Goal: Task Accomplishment & Management: Complete application form

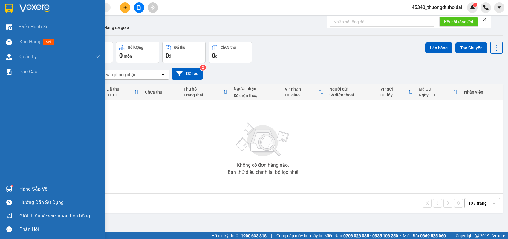
click at [28, 185] on div "Hàng sắp về" at bounding box center [59, 189] width 81 height 9
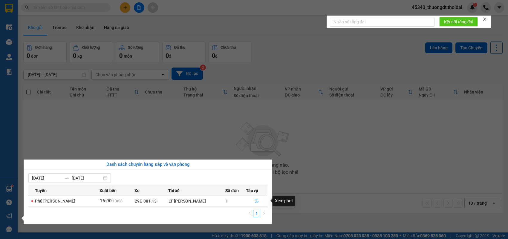
click at [253, 200] on button "button" at bounding box center [256, 202] width 21 height 10
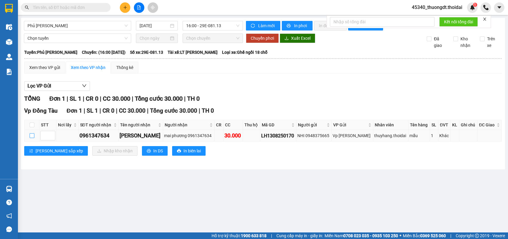
click at [32, 138] on input "checkbox" at bounding box center [32, 135] width 5 height 5
checkbox input "true"
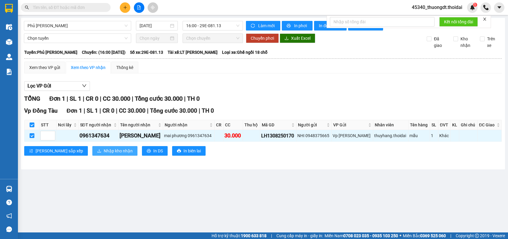
click at [92, 156] on button "Nhập kho nhận" at bounding box center [114, 151] width 45 height 10
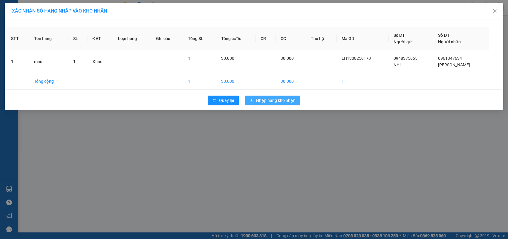
click at [279, 100] on span "Nhập hàng kho nhận" at bounding box center [275, 100] width 39 height 7
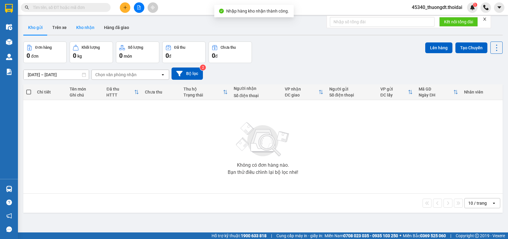
click at [85, 25] on button "Kho nhận" at bounding box center [85, 27] width 28 height 14
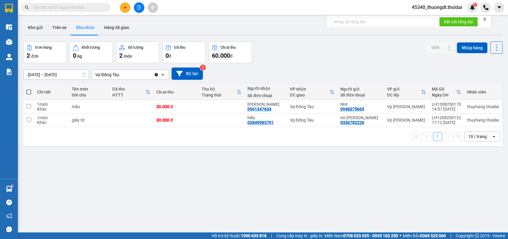
click at [139, 162] on div "ver 1.8.137 Kho gửi Trên xe Kho nhận Hàng đã giao Đơn hàng 2 đơn Khối lượng 0 k…" at bounding box center [263, 137] width 485 height 239
click at [128, 9] on button at bounding box center [125, 7] width 10 height 10
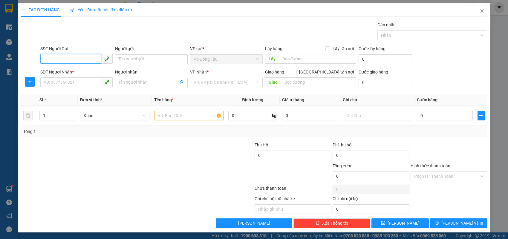
click at [66, 61] on input "SĐT Người Gửi" at bounding box center [70, 59] width 61 height 10
click at [62, 68] on div "0989467826 - thắng" at bounding box center [77, 71] width 66 height 7
type input "0989467826"
type input "thắng"
type input "0989467826"
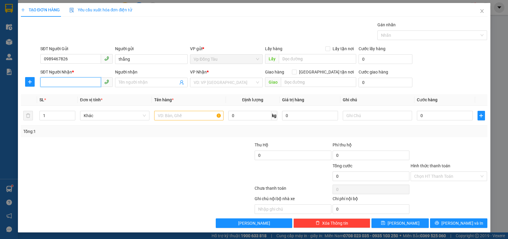
click at [64, 80] on input "SĐT Người Nhận *" at bounding box center [70, 82] width 61 height 10
click at [66, 95] on div "0814587583 - chiến" at bounding box center [77, 94] width 66 height 7
type input "0814587583"
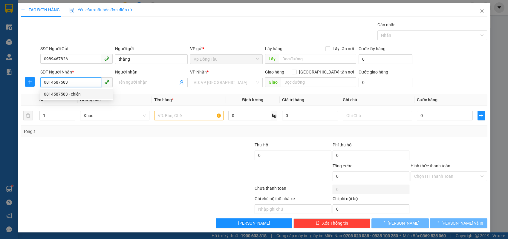
type input "chiến"
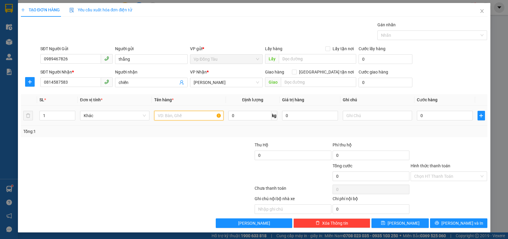
click at [178, 112] on input "text" at bounding box center [188, 116] width 69 height 10
type input "hàng"
click at [450, 116] on input "0" at bounding box center [445, 116] width 56 height 10
type input "5"
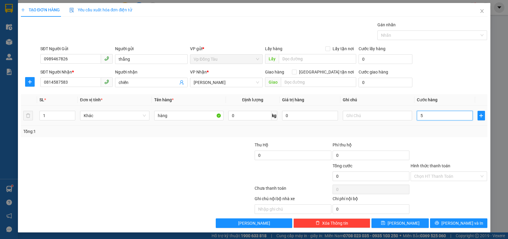
type input "5"
type input "50"
type input "5"
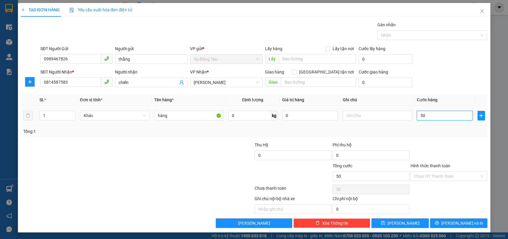
type input "5"
type input "0"
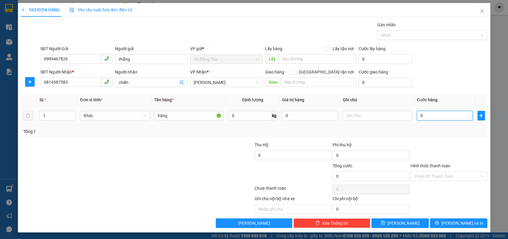
type input "04"
type input "4"
type input "040"
type input "40"
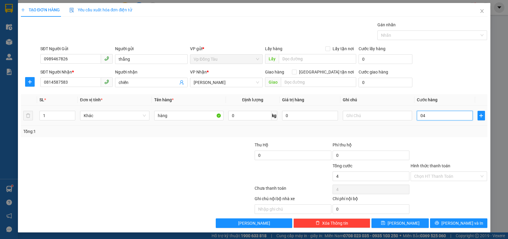
type input "40"
type input "40.000"
click at [448, 219] on div "Transit Pickup Surcharge Ids Transit Deliver Surcharge Ids Transit Deliver Surc…" at bounding box center [254, 125] width 467 height 207
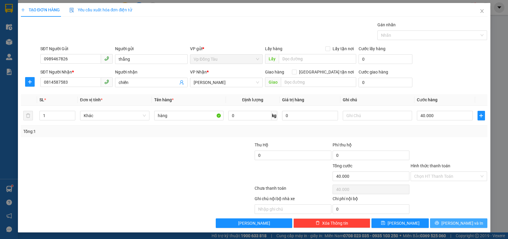
click at [449, 219] on button "[PERSON_NAME] và In" at bounding box center [458, 224] width 57 height 10
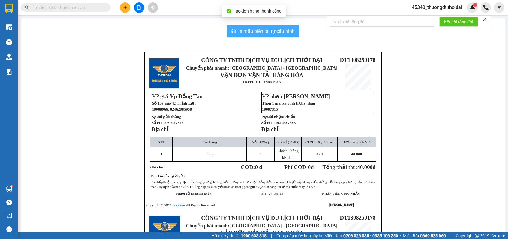
click at [253, 32] on span "In mẫu biên lai tự cấu hình" at bounding box center [267, 31] width 56 height 7
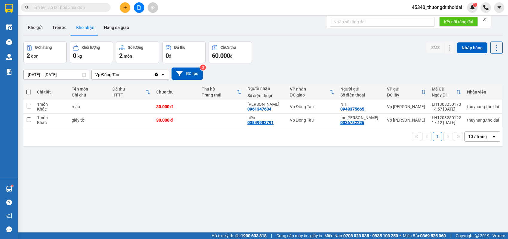
click at [94, 9] on input "text" at bounding box center [68, 7] width 71 height 7
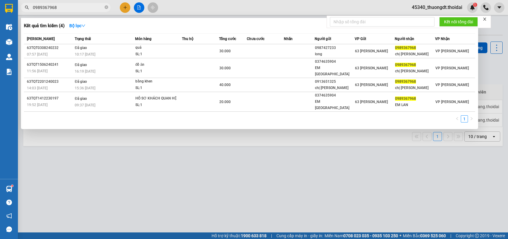
type input "0989367968"
click at [106, 8] on icon "close-circle" at bounding box center [107, 7] width 4 height 4
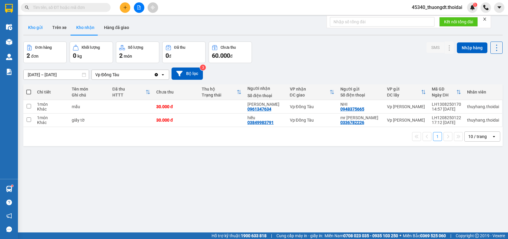
click at [38, 27] on button "Kho gửi" at bounding box center [35, 27] width 24 height 14
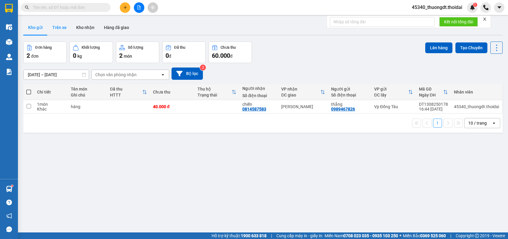
click at [62, 28] on button "Trên xe" at bounding box center [60, 27] width 24 height 14
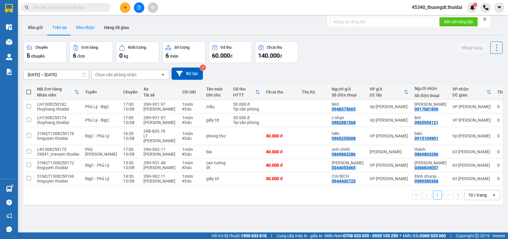
click at [87, 30] on button "Kho nhận" at bounding box center [85, 27] width 28 height 14
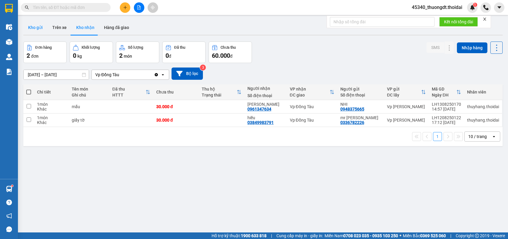
click at [30, 29] on button "Kho gửi" at bounding box center [35, 27] width 24 height 14
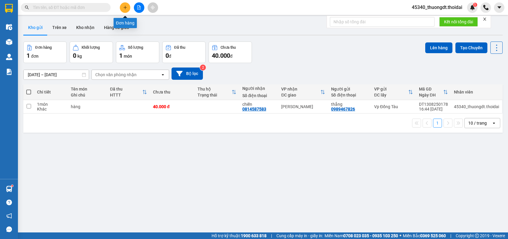
click at [122, 7] on button at bounding box center [125, 7] width 10 height 10
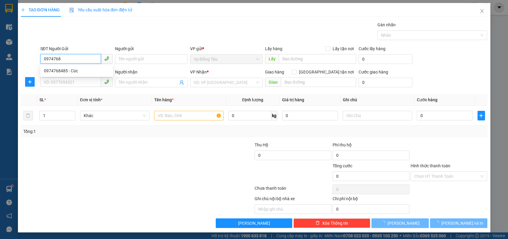
click at [76, 74] on div "0974768485 - Cúc" at bounding box center [77, 71] width 66 height 7
type input "0974768485"
type input "Cúc"
type input "0974768485"
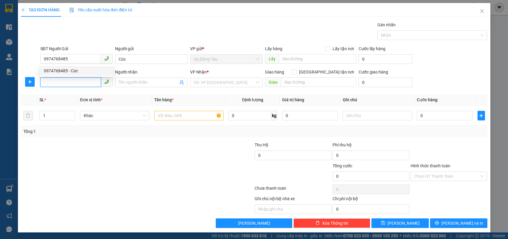
click at [74, 81] on input "SĐT Người Nhận *" at bounding box center [70, 82] width 61 height 10
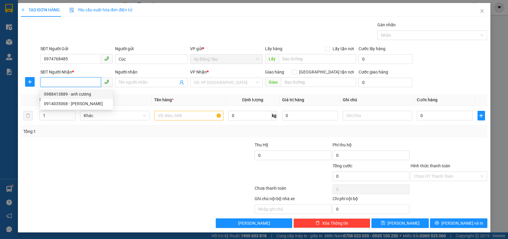
click at [76, 96] on div "0988413889 - anh cương" at bounding box center [77, 94] width 66 height 7
type input "0988413889"
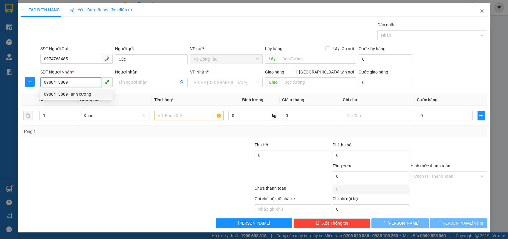
type input "anh cương"
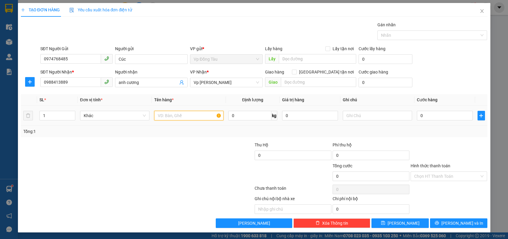
drag, startPoint x: 209, startPoint y: 118, endPoint x: 205, endPoint y: 118, distance: 3.9
click at [208, 118] on input "text" at bounding box center [188, 116] width 69 height 10
type input "giấy tờ"
type input "3"
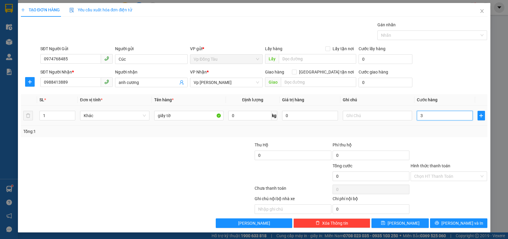
type input "3"
type input "30"
type input "30.000"
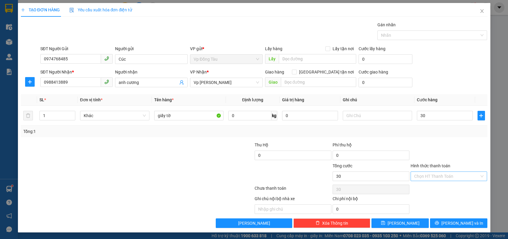
type input "30.000"
click at [441, 176] on input "Hình thức thanh toán" at bounding box center [448, 176] width 66 height 9
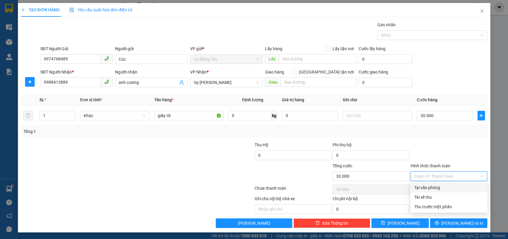
click at [435, 186] on div "Tại văn phòng" at bounding box center [450, 188] width 70 height 7
type input "0"
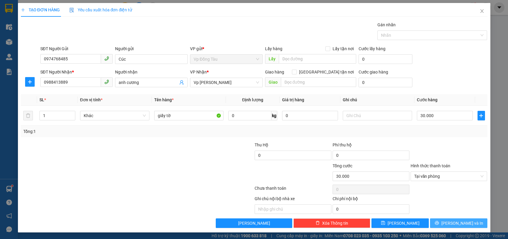
click at [456, 222] on span "[PERSON_NAME] và In" at bounding box center [463, 223] width 42 height 7
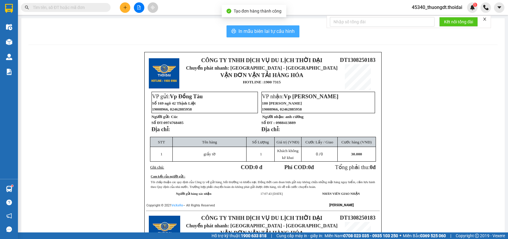
click at [248, 35] on span "In mẫu biên lai tự cấu hình" at bounding box center [267, 31] width 56 height 7
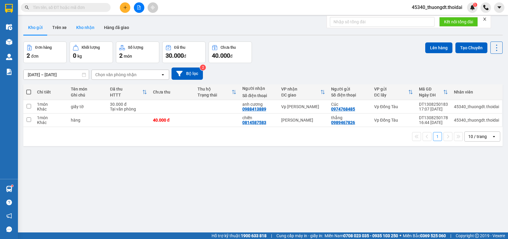
click at [78, 30] on button "Kho nhận" at bounding box center [85, 27] width 28 height 14
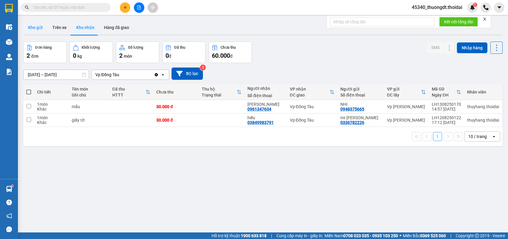
click at [36, 27] on button "Kho gửi" at bounding box center [35, 27] width 24 height 14
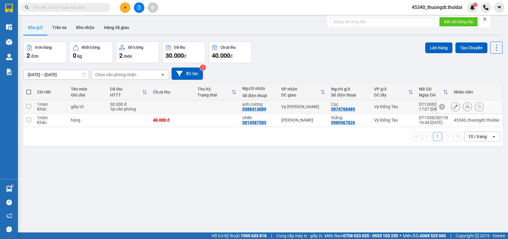
click at [32, 105] on td at bounding box center [28, 106] width 11 height 13
checkbox input "true"
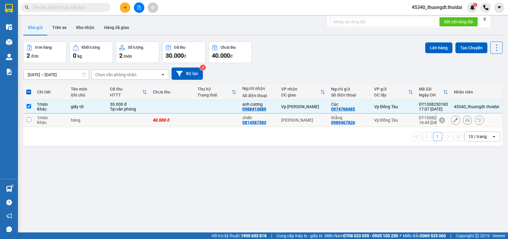
click at [32, 121] on td at bounding box center [28, 120] width 11 height 13
checkbox input "true"
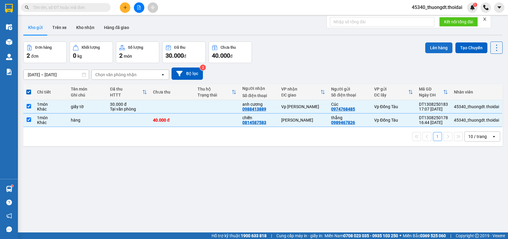
click at [436, 49] on button "Lên hàng" at bounding box center [439, 47] width 27 height 11
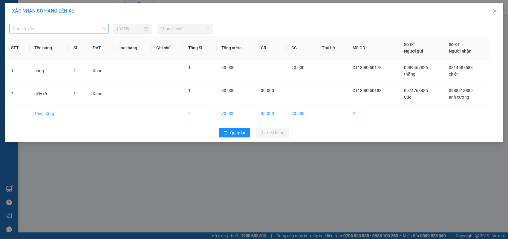
click at [82, 28] on span "Chọn tuyến" at bounding box center [59, 28] width 92 height 9
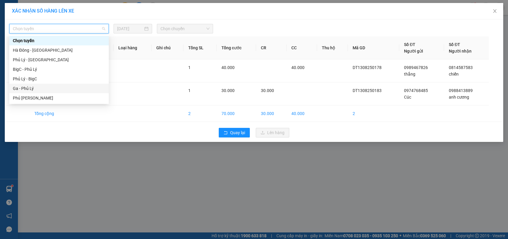
click at [40, 89] on div "Ga - Phủ Lý" at bounding box center [59, 88] width 92 height 7
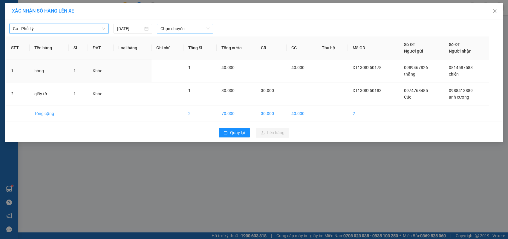
click at [202, 33] on span "Chọn chuyến" at bounding box center [185, 28] width 49 height 9
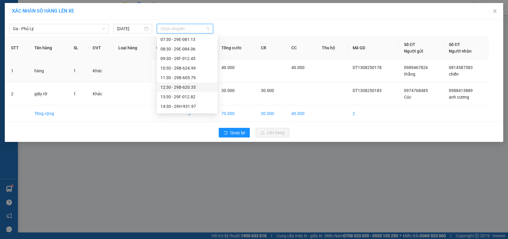
scroll to position [60, 0]
click at [194, 93] on div "16:30 - 29B-622.22" at bounding box center [188, 95] width 54 height 7
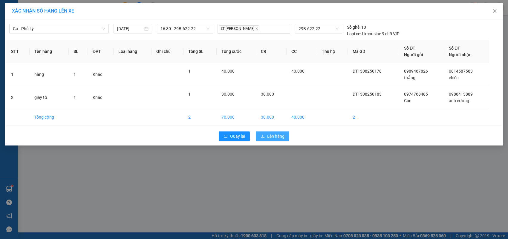
click at [279, 136] on span "Lên hàng" at bounding box center [275, 136] width 17 height 7
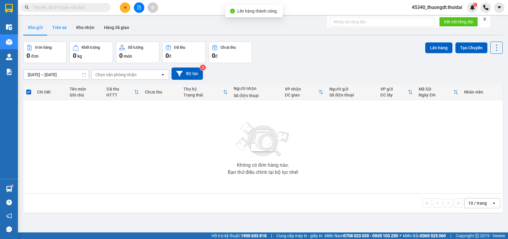
click at [55, 28] on button "Trên xe" at bounding box center [60, 27] width 24 height 14
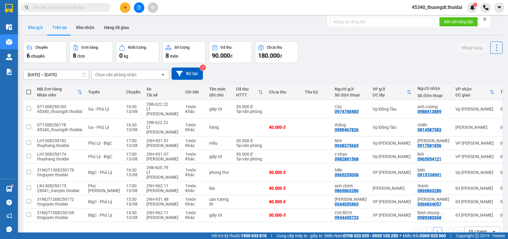
click at [38, 27] on button "Kho gửi" at bounding box center [35, 27] width 24 height 14
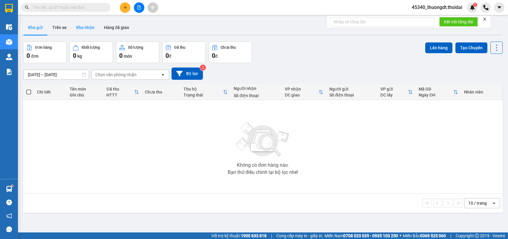
click at [83, 29] on button "Kho nhận" at bounding box center [85, 27] width 28 height 14
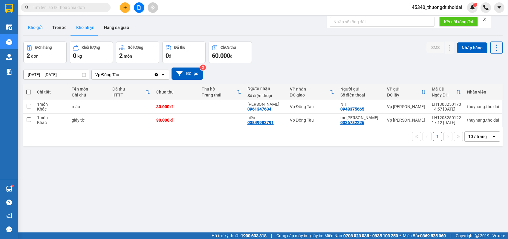
click at [35, 28] on button "Kho gửi" at bounding box center [35, 27] width 24 height 14
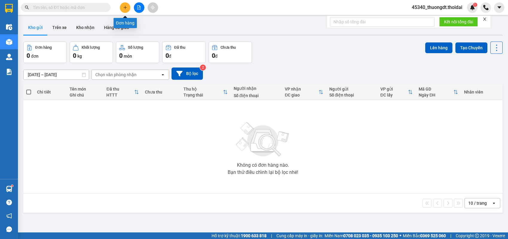
click at [123, 7] on button at bounding box center [125, 7] width 10 height 10
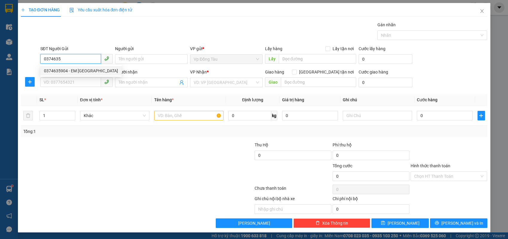
click at [99, 68] on div "0374635904 - EM [GEOGRAPHIC_DATA]" at bounding box center [81, 71] width 74 height 7
type input "0374635904"
type input "EM [GEOGRAPHIC_DATA]"
type input "0374635904"
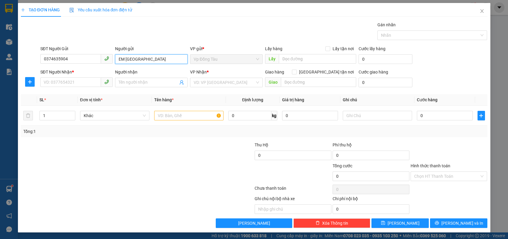
click at [134, 59] on input "EM [GEOGRAPHIC_DATA]" at bounding box center [151, 59] width 73 height 10
type input "EM [GEOGRAPHIC_DATA] ( 63 TQT )"
click at [83, 84] on input "SĐT Người Nhận *" at bounding box center [70, 82] width 61 height 10
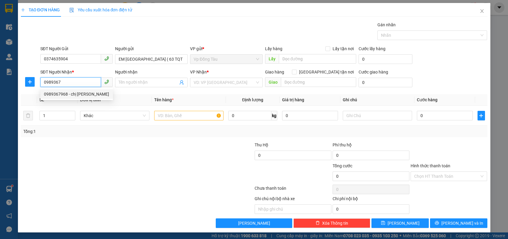
click at [85, 91] on div "0989367968 - chị [PERSON_NAME]" at bounding box center [77, 94] width 66 height 7
type input "0989367968"
type input "chị [PERSON_NAME]"
type input "0989367968"
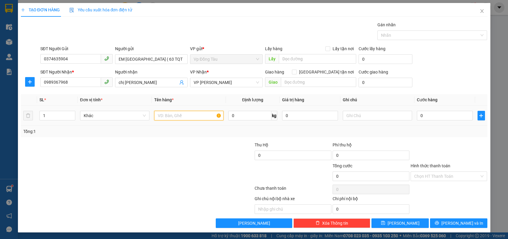
click at [190, 115] on input "text" at bounding box center [188, 116] width 69 height 10
type input "hàng chị hường lập [PERSON_NAME] nhưng gửi nhầm lên TL"
click at [428, 115] on input "0" at bounding box center [445, 116] width 56 height 10
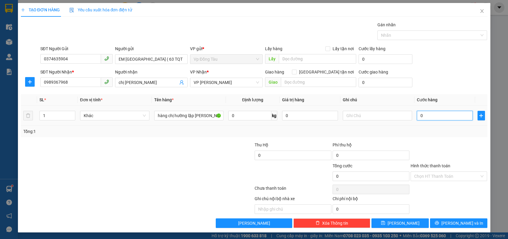
type input "3"
type input "30"
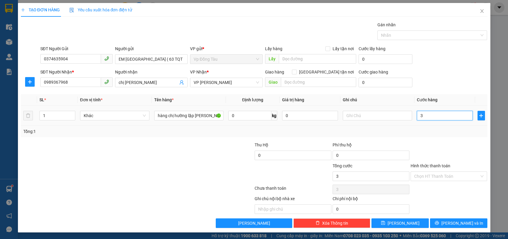
type input "30"
type input "30.000"
click at [421, 223] on button "[PERSON_NAME]" at bounding box center [400, 224] width 57 height 10
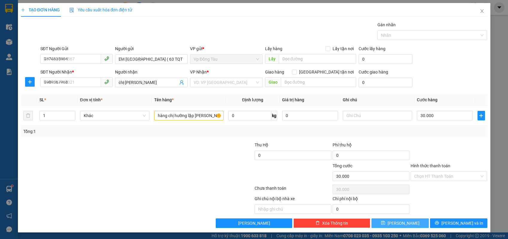
type input "0"
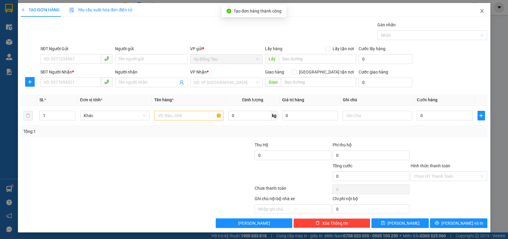
click at [479, 10] on span "Close" at bounding box center [482, 11] width 17 height 17
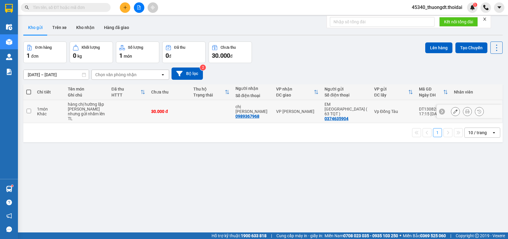
click at [28, 110] on input "checkbox" at bounding box center [29, 111] width 4 height 4
checkbox input "true"
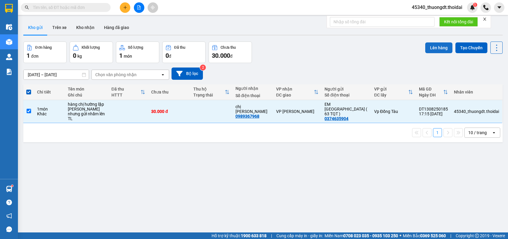
click at [438, 50] on button "Lên hàng" at bounding box center [439, 47] width 27 height 11
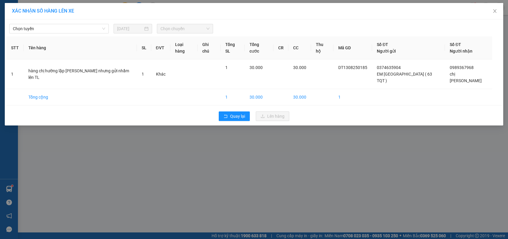
click at [65, 34] on div "Chọn tuyến [DATE] Chọn chuyến STT Tên hàng SL ĐVT Loại hàng Ghi chú Tổng SL Tổn…" at bounding box center [254, 72] width 499 height 106
click at [71, 31] on span "Chọn tuyến" at bounding box center [59, 28] width 92 height 9
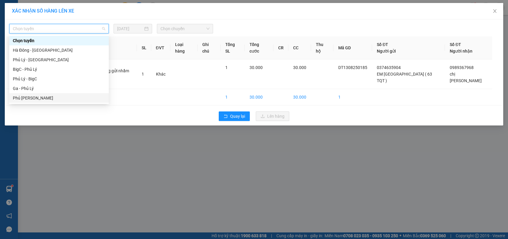
click at [44, 99] on div "Phủ [PERSON_NAME]" at bounding box center [59, 98] width 92 height 7
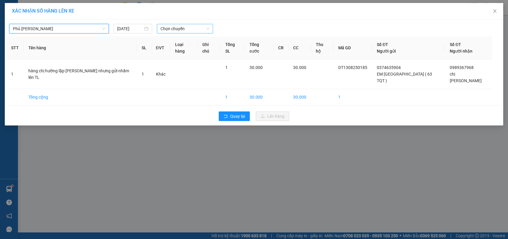
click at [187, 31] on span "Chọn chuyến" at bounding box center [185, 28] width 49 height 9
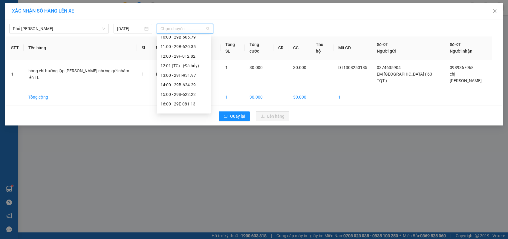
scroll to position [120, 0]
click at [186, 74] on div "16:00 - 29E-081.13" at bounding box center [184, 74] width 47 height 7
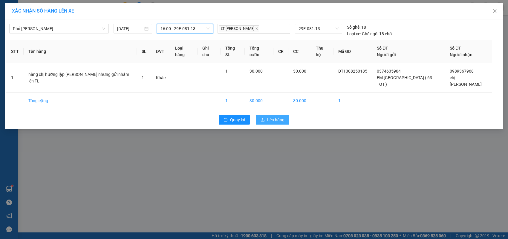
click at [278, 117] on span "Lên hàng" at bounding box center [275, 120] width 17 height 7
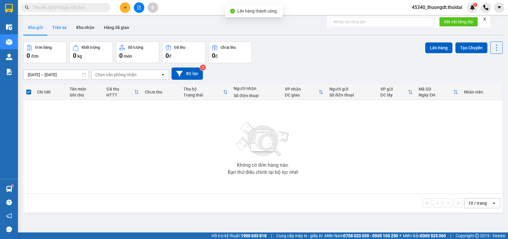
click at [52, 24] on button "Trên xe" at bounding box center [60, 27] width 24 height 14
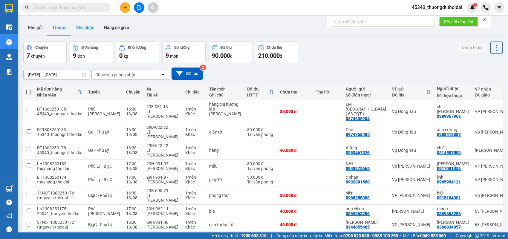
click at [88, 26] on button "Kho nhận" at bounding box center [85, 27] width 28 height 14
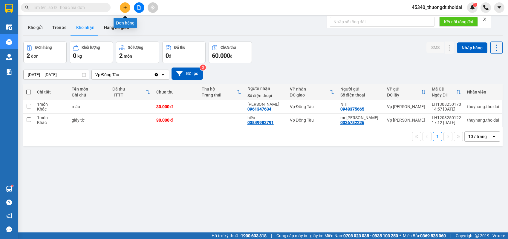
click at [126, 8] on icon "plus" at bounding box center [125, 7] width 4 height 4
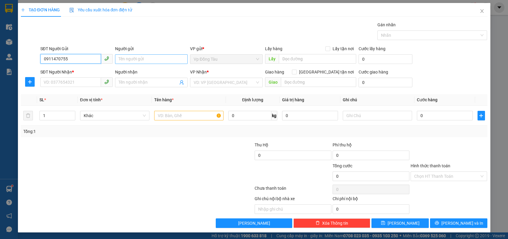
type input "0911470755"
click at [166, 56] on input "Người gửi" at bounding box center [151, 59] width 73 height 10
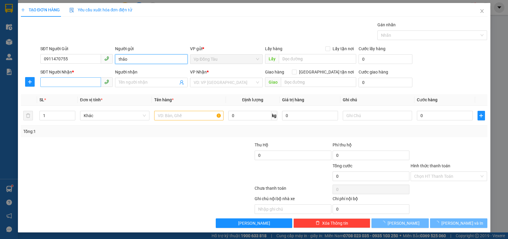
type input "thảo"
click at [78, 84] on input "SĐT Người Nhận *" at bounding box center [70, 82] width 61 height 10
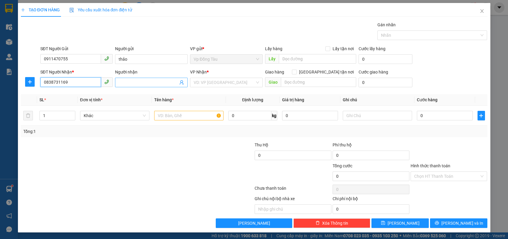
type input "0838731169"
click at [132, 83] on input "Người nhận" at bounding box center [149, 82] width 60 height 7
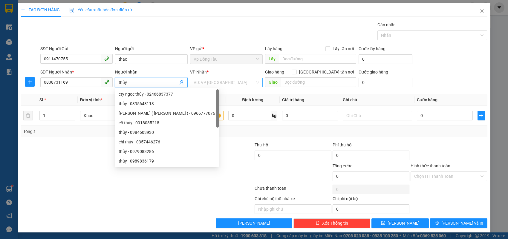
type input "thủy"
click at [208, 84] on input "search" at bounding box center [224, 82] width 61 height 9
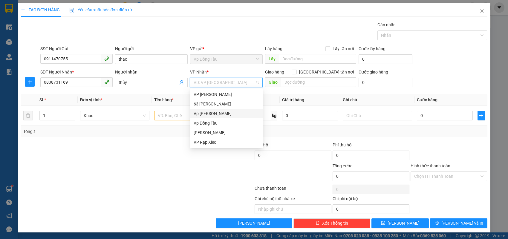
click at [211, 112] on div "Vp [PERSON_NAME]" at bounding box center [227, 113] width 66 height 7
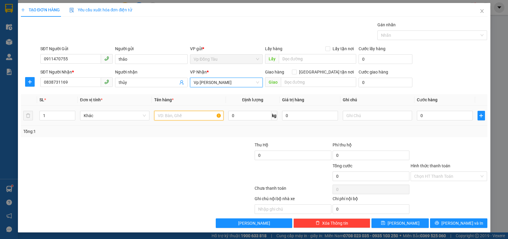
click at [180, 117] on input "text" at bounding box center [188, 116] width 69 height 10
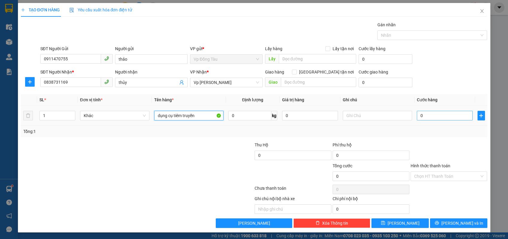
type input "dụng cụ tiêm truyền"
click at [444, 119] on input "0" at bounding box center [445, 116] width 56 height 10
type input "3"
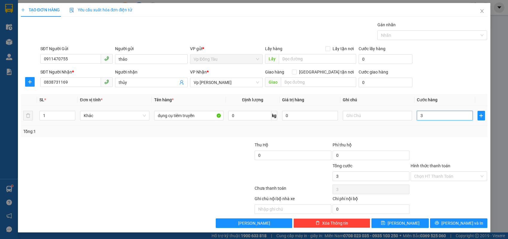
type input "30"
type input "30.000"
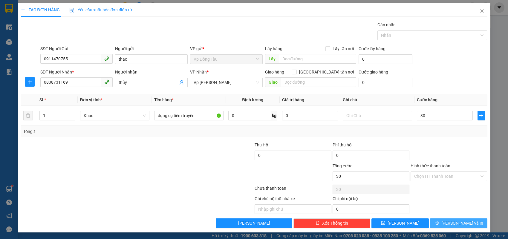
type input "30.000"
click at [448, 226] on button "[PERSON_NAME] và In" at bounding box center [458, 224] width 57 height 10
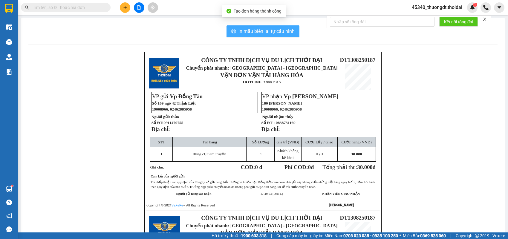
click at [249, 31] on span "In mẫu biên lai tự cấu hình" at bounding box center [267, 31] width 56 height 7
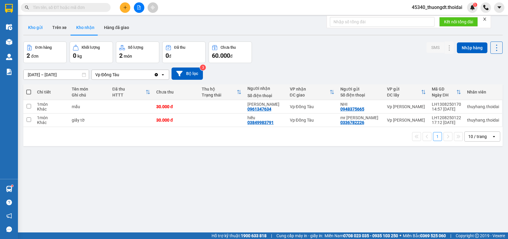
click at [36, 26] on button "Kho gửi" at bounding box center [35, 27] width 24 height 14
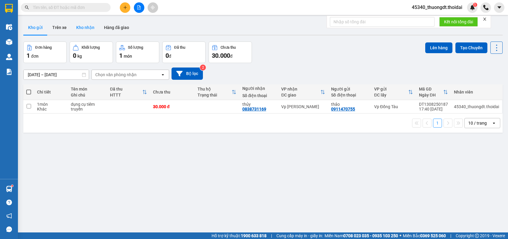
click at [84, 28] on button "Kho nhận" at bounding box center [85, 27] width 28 height 14
click at [28, 107] on input "checkbox" at bounding box center [29, 106] width 4 height 4
checkbox input "true"
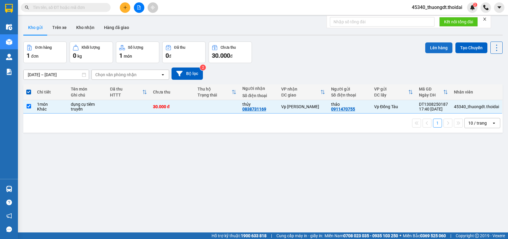
click at [432, 48] on button "Lên hàng" at bounding box center [439, 47] width 27 height 11
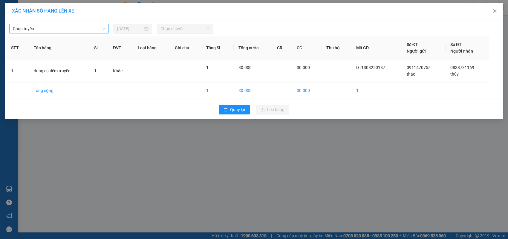
click at [86, 31] on span "Chọn tuyến" at bounding box center [59, 28] width 92 height 9
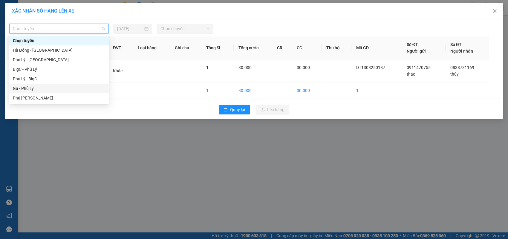
click at [43, 88] on div "Ga - Phủ Lý" at bounding box center [59, 88] width 92 height 7
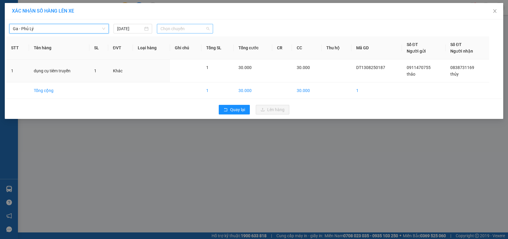
click at [179, 30] on span "Chọn chuyến" at bounding box center [185, 28] width 49 height 9
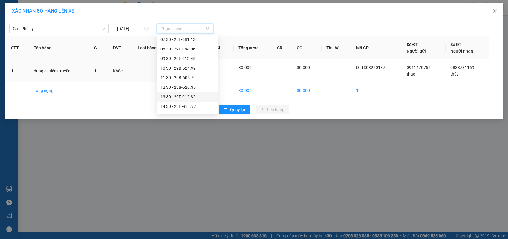
scroll to position [95, 0]
click at [198, 70] on div "17:30 - 29E-081.13" at bounding box center [188, 69] width 54 height 7
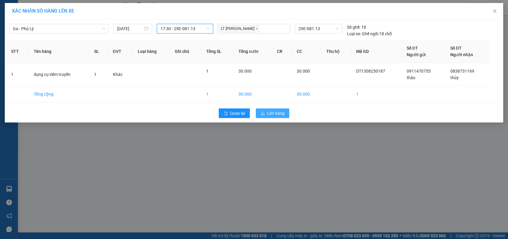
click at [262, 112] on icon "upload" at bounding box center [263, 113] width 4 height 4
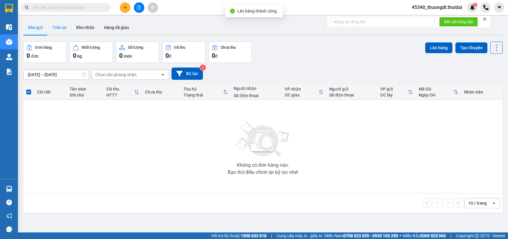
click at [60, 27] on button "Trên xe" at bounding box center [60, 27] width 24 height 14
